Goal: Task Accomplishment & Management: Use online tool/utility

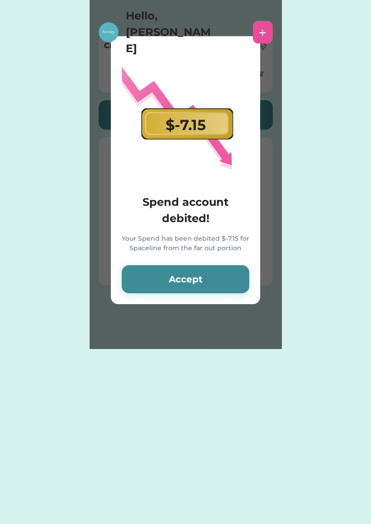
click at [225, 280] on button "Accept" at bounding box center [186, 279] width 128 height 28
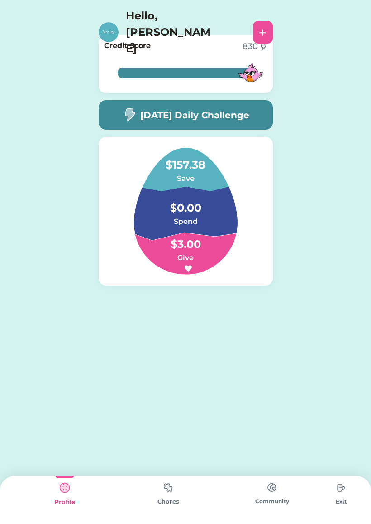
click at [249, 115] on h5 "[DATE] Daily Challenge" at bounding box center [194, 115] width 109 height 14
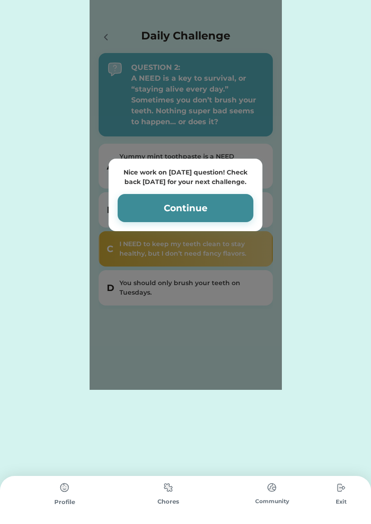
click at [233, 205] on button "Continue" at bounding box center [186, 208] width 136 height 28
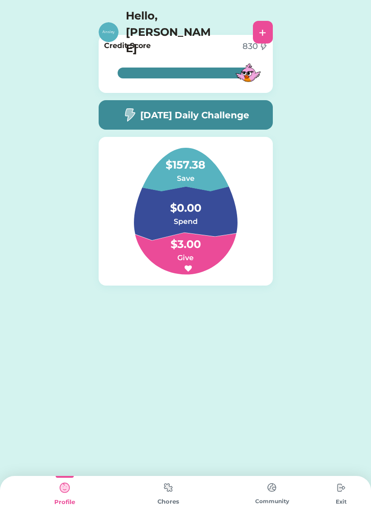
click at [253, 107] on div "[DATE] Daily Challenge" at bounding box center [186, 114] width 174 height 29
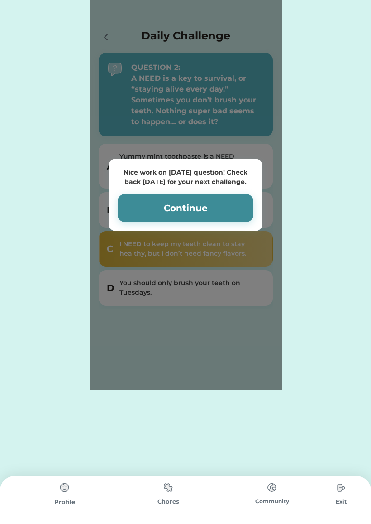
click at [225, 216] on button "Continue" at bounding box center [186, 208] width 136 height 28
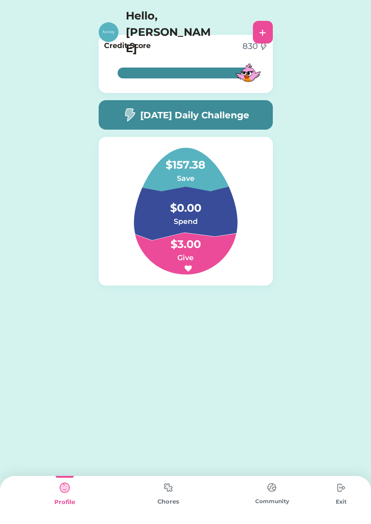
click at [183, 495] on div "Chores" at bounding box center [168, 500] width 104 height 48
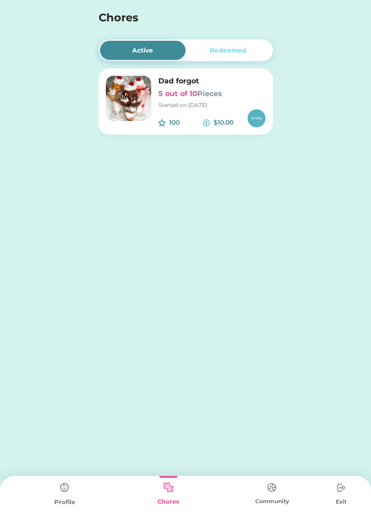
click at [297, 448] on div "Active Redeemed Dad forgot 5 out of 10 Pieces Started on [DATE] 100 $10.00 Nice…" at bounding box center [185, 262] width 371 height 524
click at [130, 90] on img at bounding box center [128, 98] width 45 height 45
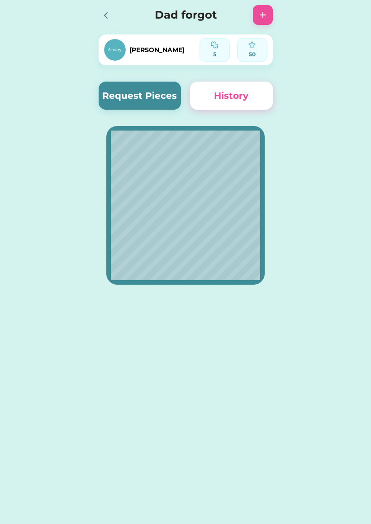
click at [106, 10] on icon at bounding box center [106, 15] width 11 height 11
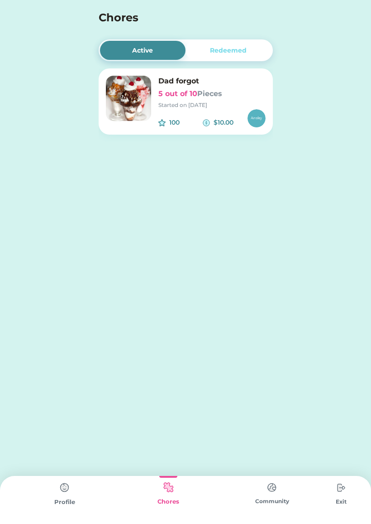
click at [279, 503] on div "Community" at bounding box center [273, 501] width 104 height 8
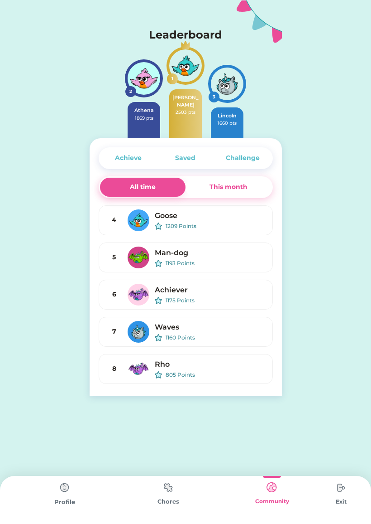
click at [349, 493] on img at bounding box center [341, 487] width 18 height 18
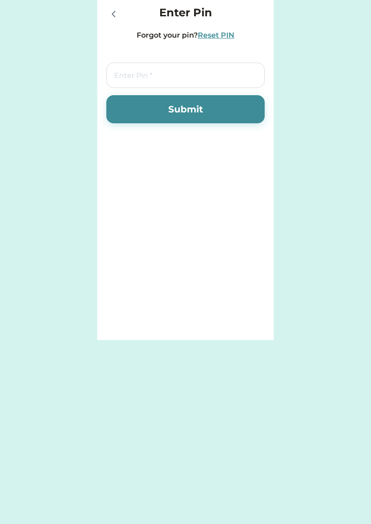
click at [108, 17] on icon at bounding box center [113, 14] width 11 height 11
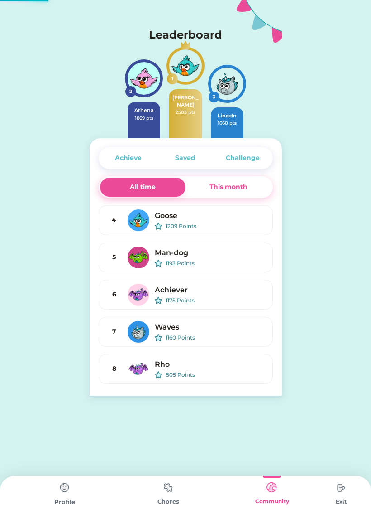
click at [167, 494] on img at bounding box center [168, 487] width 18 height 18
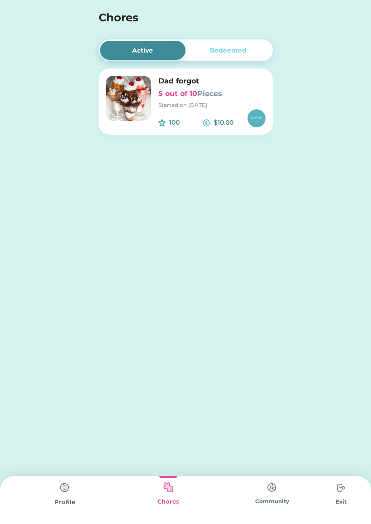
click at [86, 499] on div "Profile" at bounding box center [65, 501] width 104 height 9
